Goal: Task Accomplishment & Management: Use online tool/utility

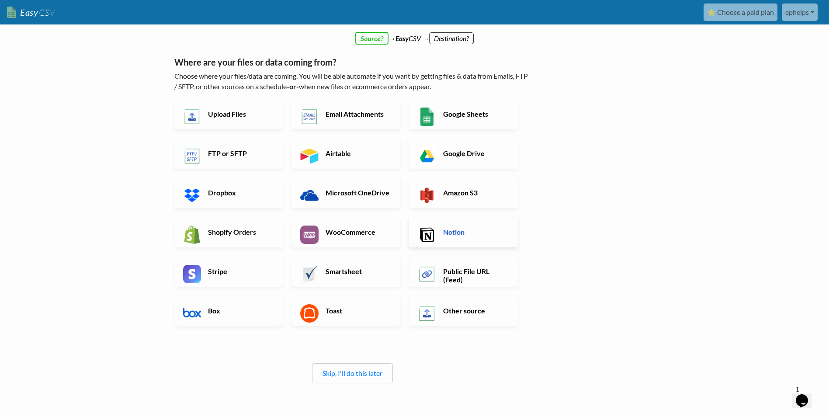
click at [447, 229] on h6 "Notion" at bounding box center [475, 232] width 69 height 8
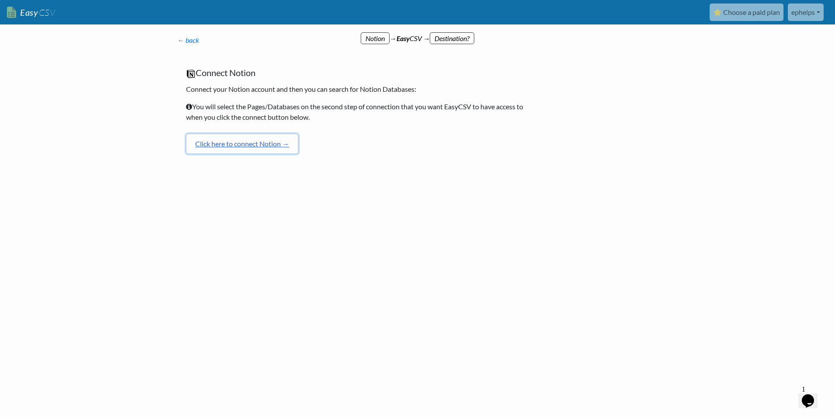
click at [241, 143] on link "Click here to connect Notion →" at bounding box center [242, 144] width 112 height 20
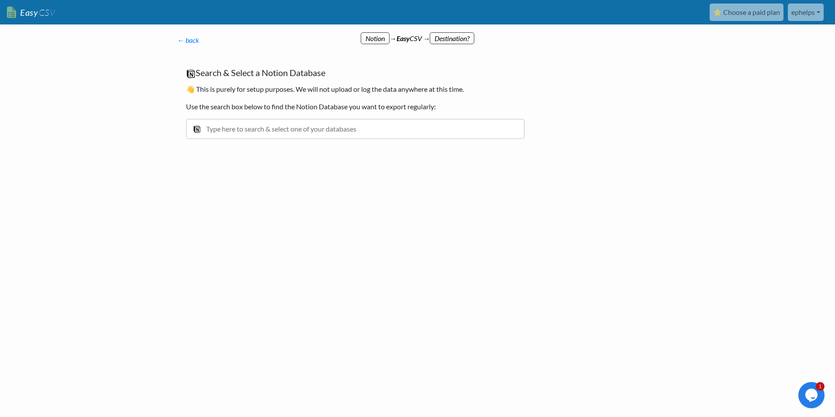
click at [307, 128] on input "text" at bounding box center [355, 129] width 339 height 20
type input "all goals"
click at [261, 151] on div "Strategic Goals" at bounding box center [362, 148] width 314 height 10
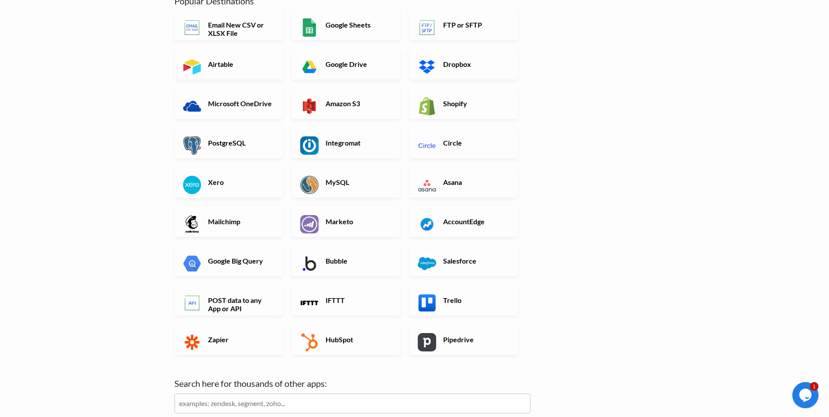
scroll to position [87, 0]
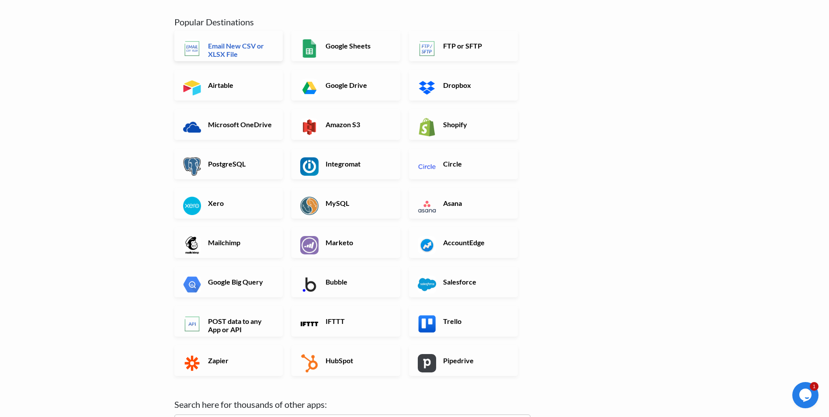
click at [230, 57] on h6 "Email New CSV or XLSX File" at bounding box center [240, 49] width 69 height 17
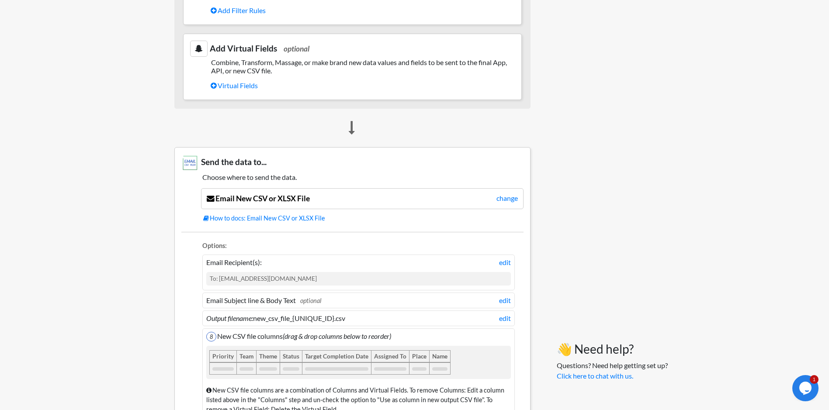
scroll to position [524, 0]
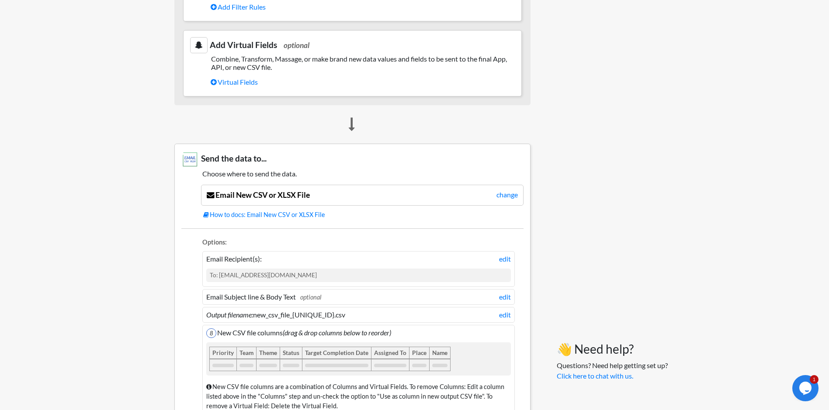
click at [280, 273] on div "To: [EMAIL_ADDRESS][DOMAIN_NAME]" at bounding box center [358, 275] width 304 height 13
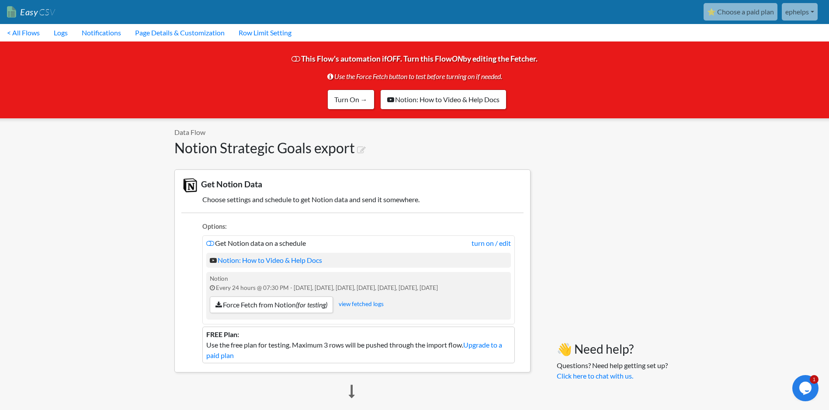
scroll to position [0, 0]
click at [344, 97] on link "Turn On →" at bounding box center [350, 100] width 47 height 20
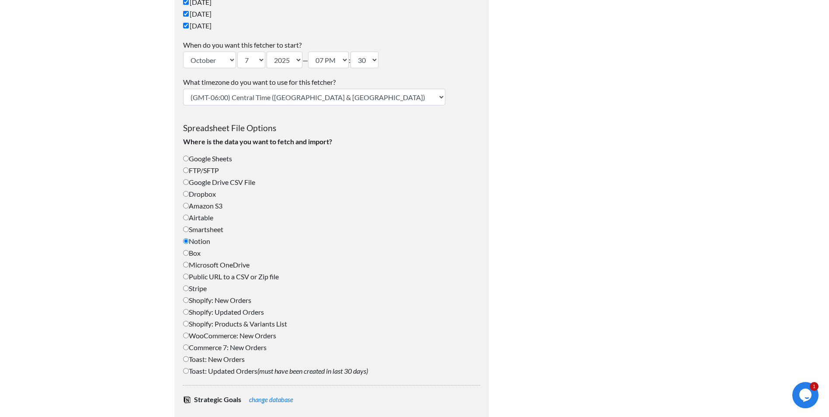
scroll to position [235, 0]
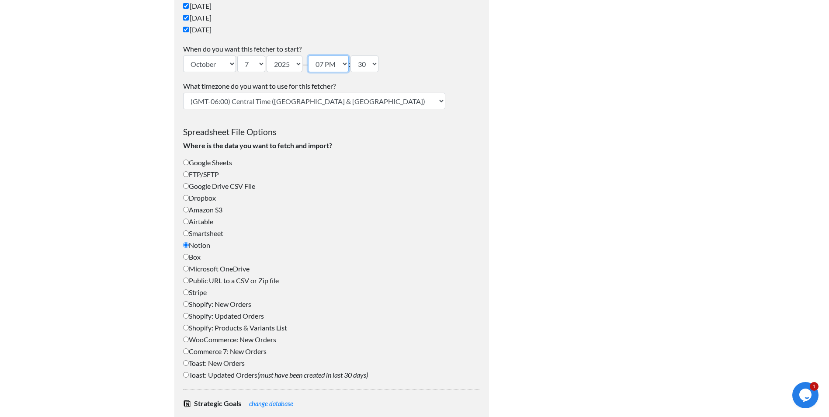
click at [349, 65] on select "12 AM 01 AM 02 AM 03 AM 04 AM 05 AM 06 AM 07 AM 08 AM 09 AM 10 AM 11 AM 12 PM 0…" at bounding box center [328, 63] width 41 height 17
select select "15"
click at [313, 55] on select "12 AM 01 AM 02 AM 03 AM 04 AM 05 AM 06 AM 07 AM 08 AM 09 AM 10 AM 11 AM 12 PM 0…" at bounding box center [328, 63] width 41 height 17
click at [378, 65] on select "00 10 20 30 40 50" at bounding box center [364, 63] width 28 height 17
select select "40"
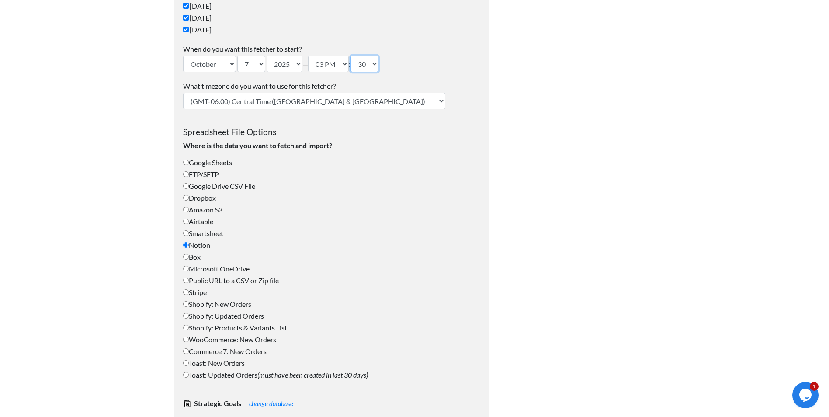
click at [358, 55] on select "00 10 20 30 40 50" at bounding box center [364, 63] width 28 height 17
click at [263, 63] on select "1 2 3 4 5 6 7 8 9 10 11 12 13 14 15 16 17 18 19 20 21 22 23 24 25 26 27 28 29 3…" at bounding box center [251, 63] width 28 height 17
select select "8"
click at [238, 55] on select "1 2 3 4 5 6 7 8 9 10 11 12 13 14 15 16 17 18 19 20 21 22 23 24 25 26 27 28 29 3…" at bounding box center [251, 63] width 28 height 17
click at [387, 107] on div "What timezone do you want to use for this fetcher? (GMT-12:00) International Da…" at bounding box center [331, 95] width 297 height 28
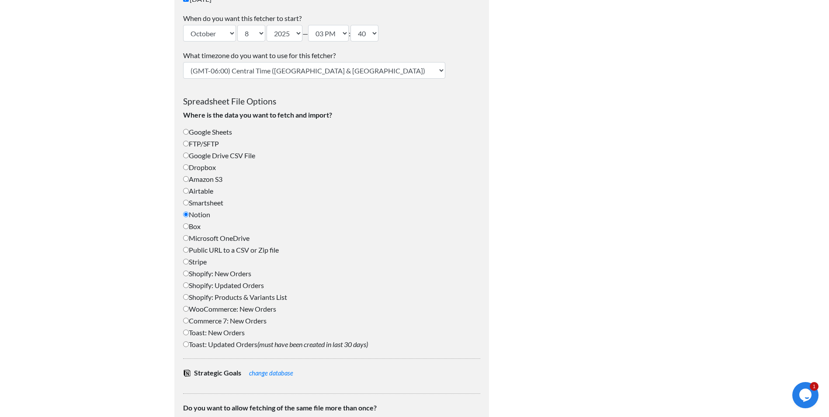
scroll to position [279, 0]
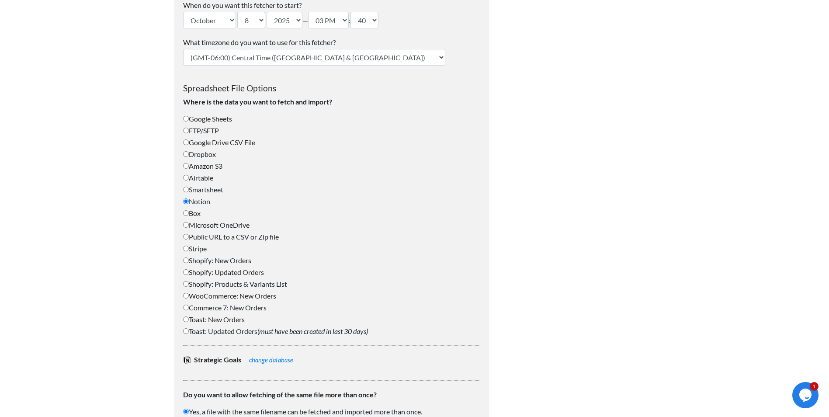
click at [304, 59] on select "(GMT-12:00) International Date Line West (GMT-11:00) American Samoa (GMT-11:00)…" at bounding box center [314, 57] width 262 height 17
select select "Eastern Time (US & Canada)"
click at [183, 49] on select "(GMT-12:00) International Date Line West (GMT-11:00) American Samoa (GMT-11:00)…" at bounding box center [314, 57] width 262 height 17
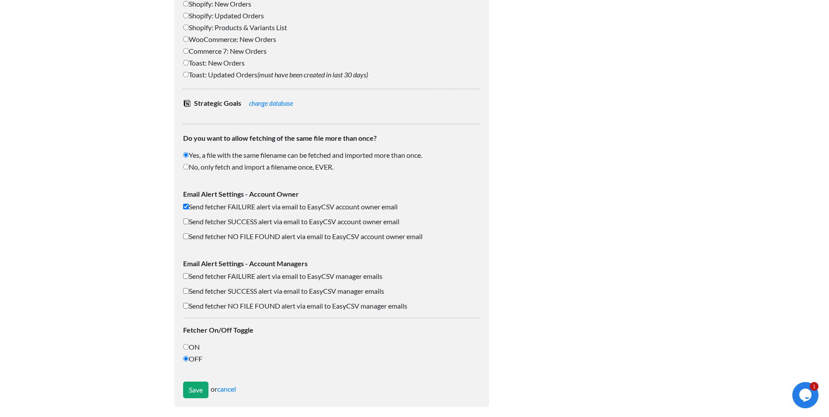
scroll to position [541, 0]
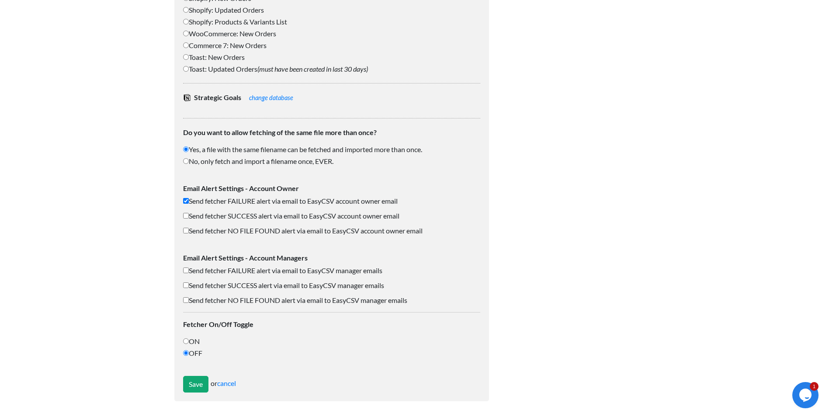
click at [186, 342] on input "ON" at bounding box center [186, 341] width 6 height 6
radio input "true"
click at [198, 389] on input "Save" at bounding box center [195, 384] width 25 height 17
